Goal: Check status: Check status

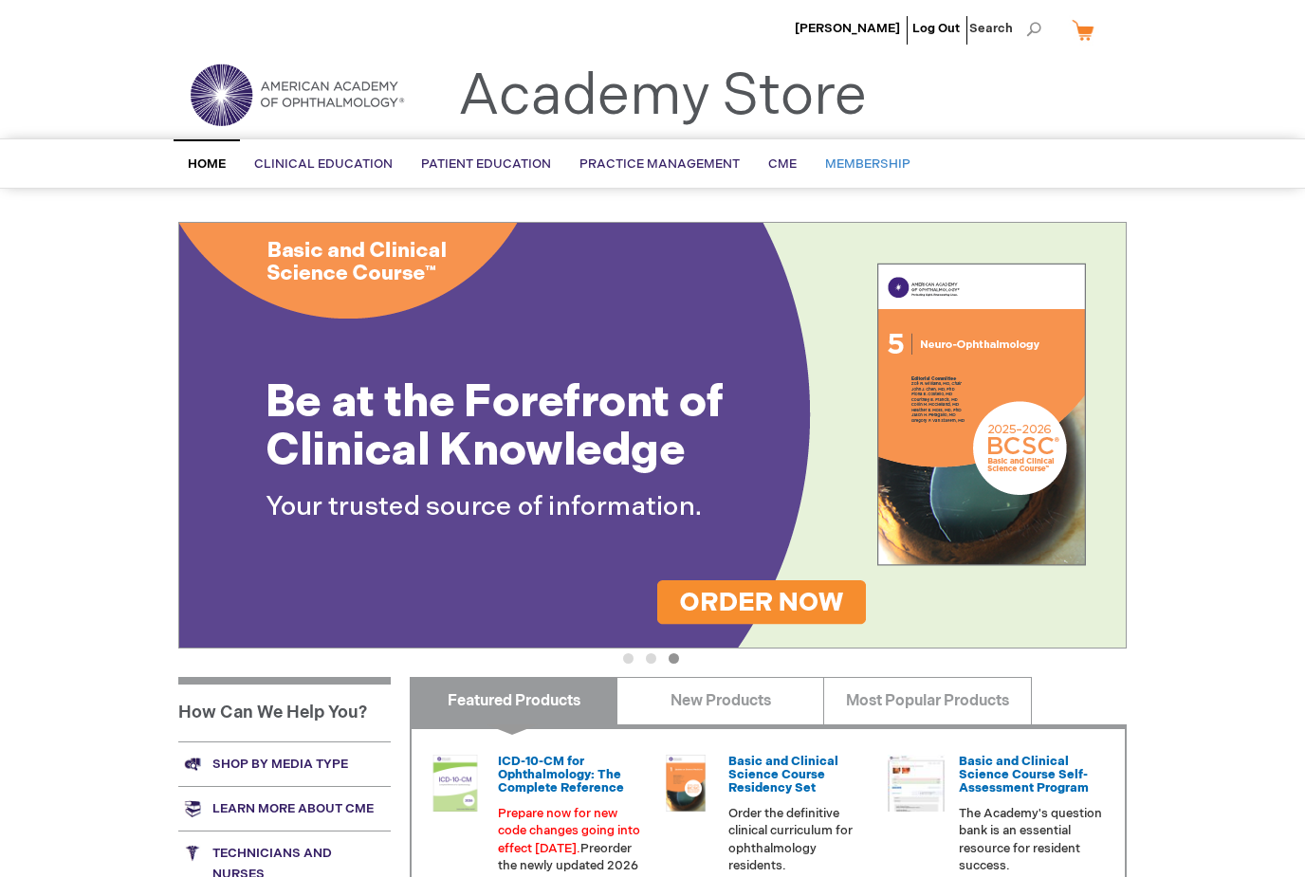
click at [873, 152] on link "Membership" at bounding box center [868, 164] width 114 height 46
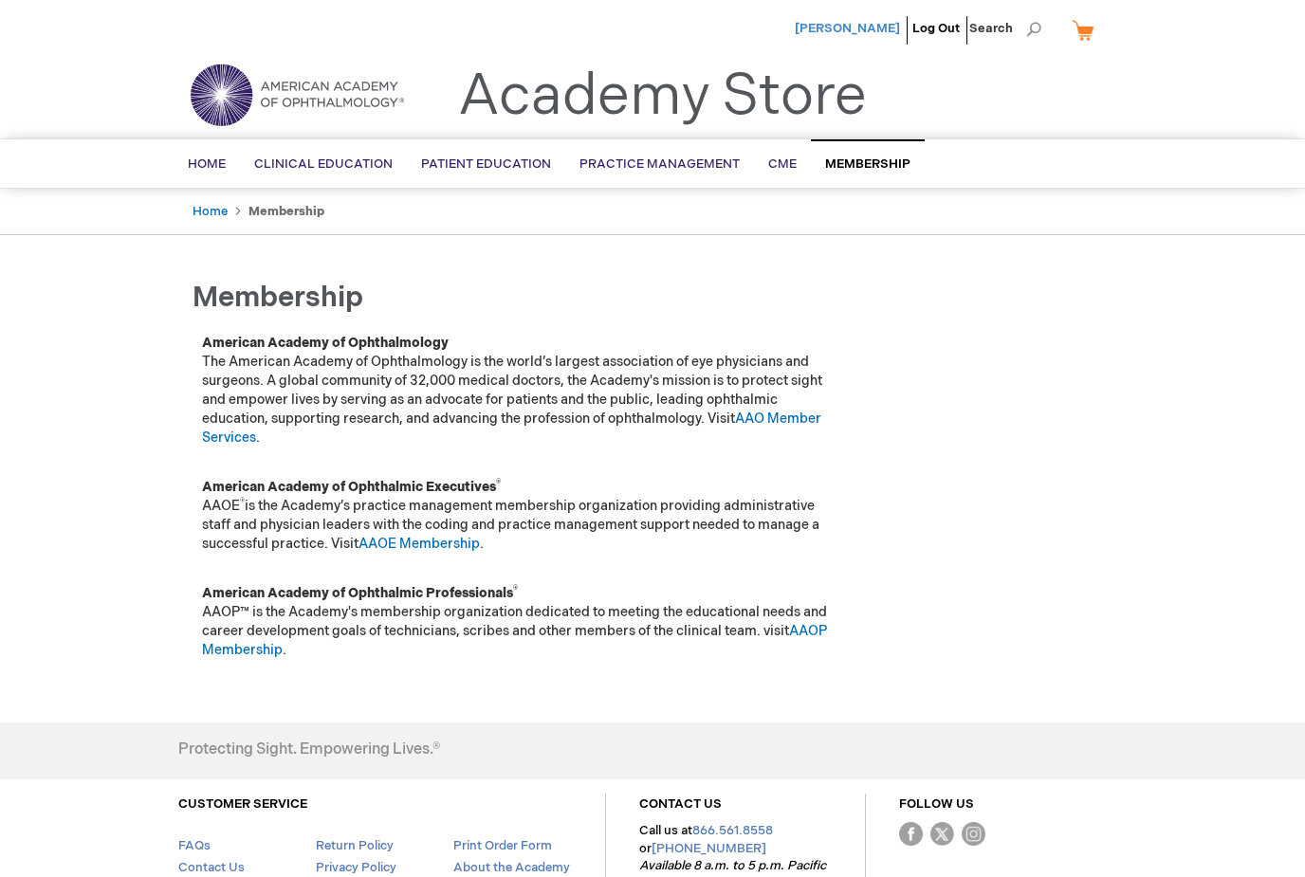
click at [873, 30] on span "[PERSON_NAME]" at bounding box center [847, 28] width 105 height 15
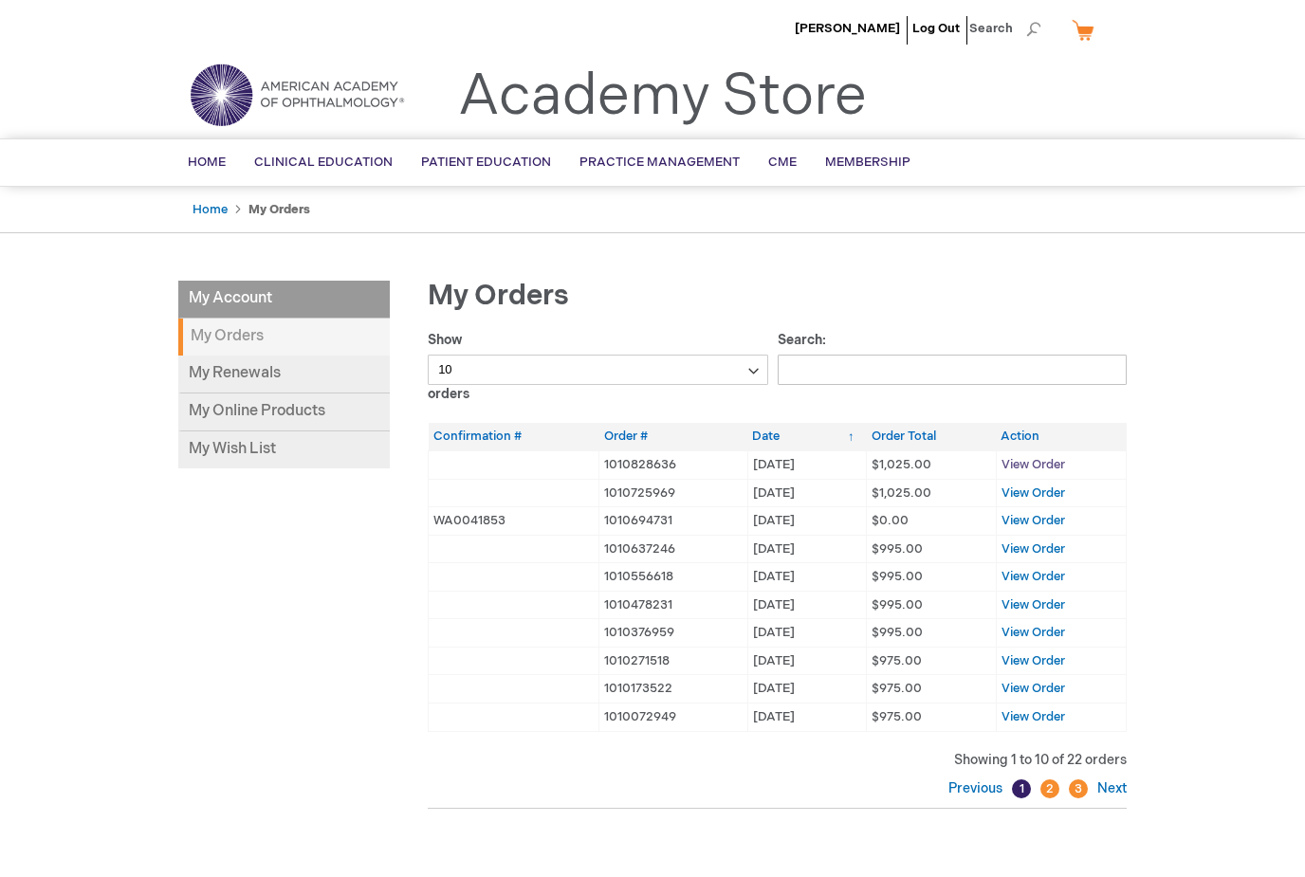
click at [1055, 465] on span "View Order" at bounding box center [1033, 464] width 64 height 15
